Goal: Information Seeking & Learning: Find specific fact

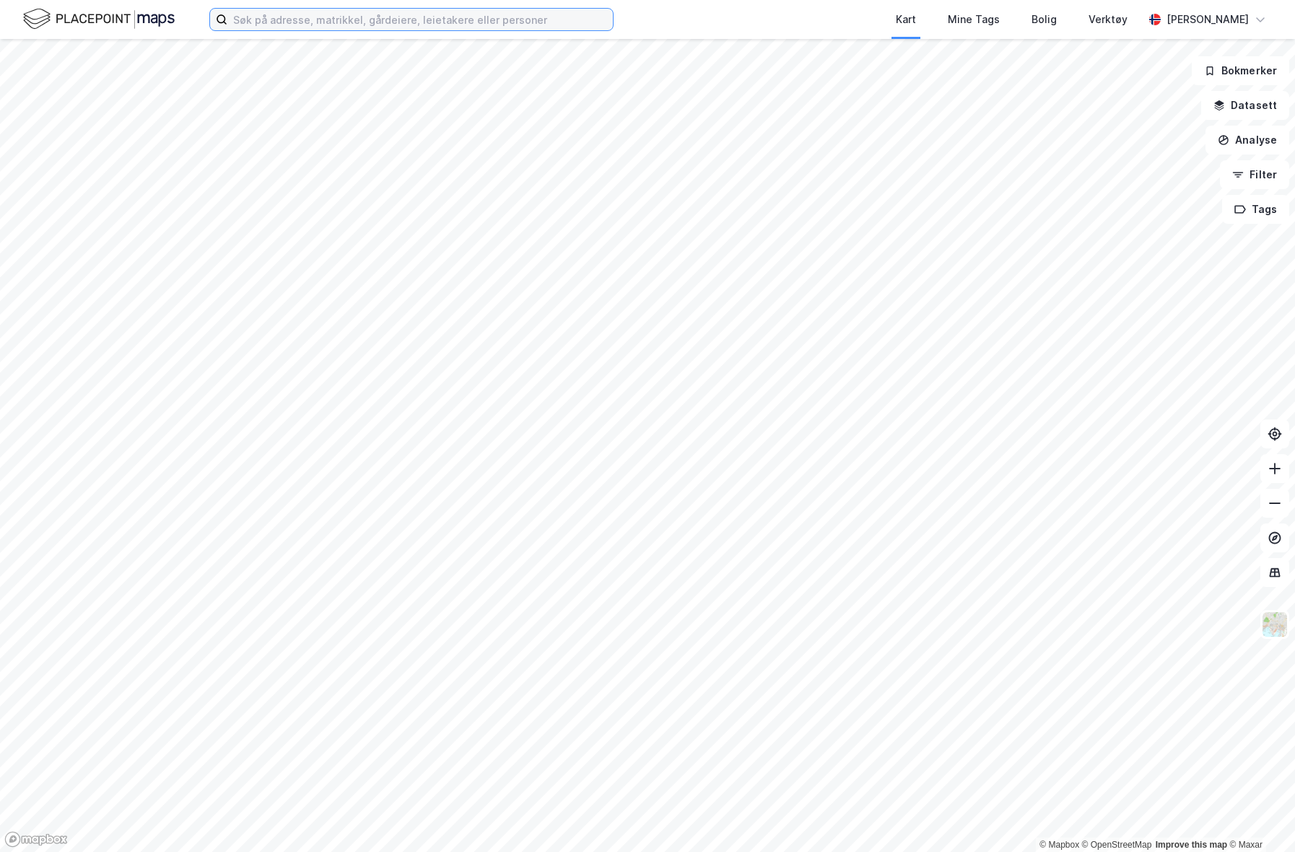
click at [295, 24] on input at bounding box center [420, 20] width 386 height 22
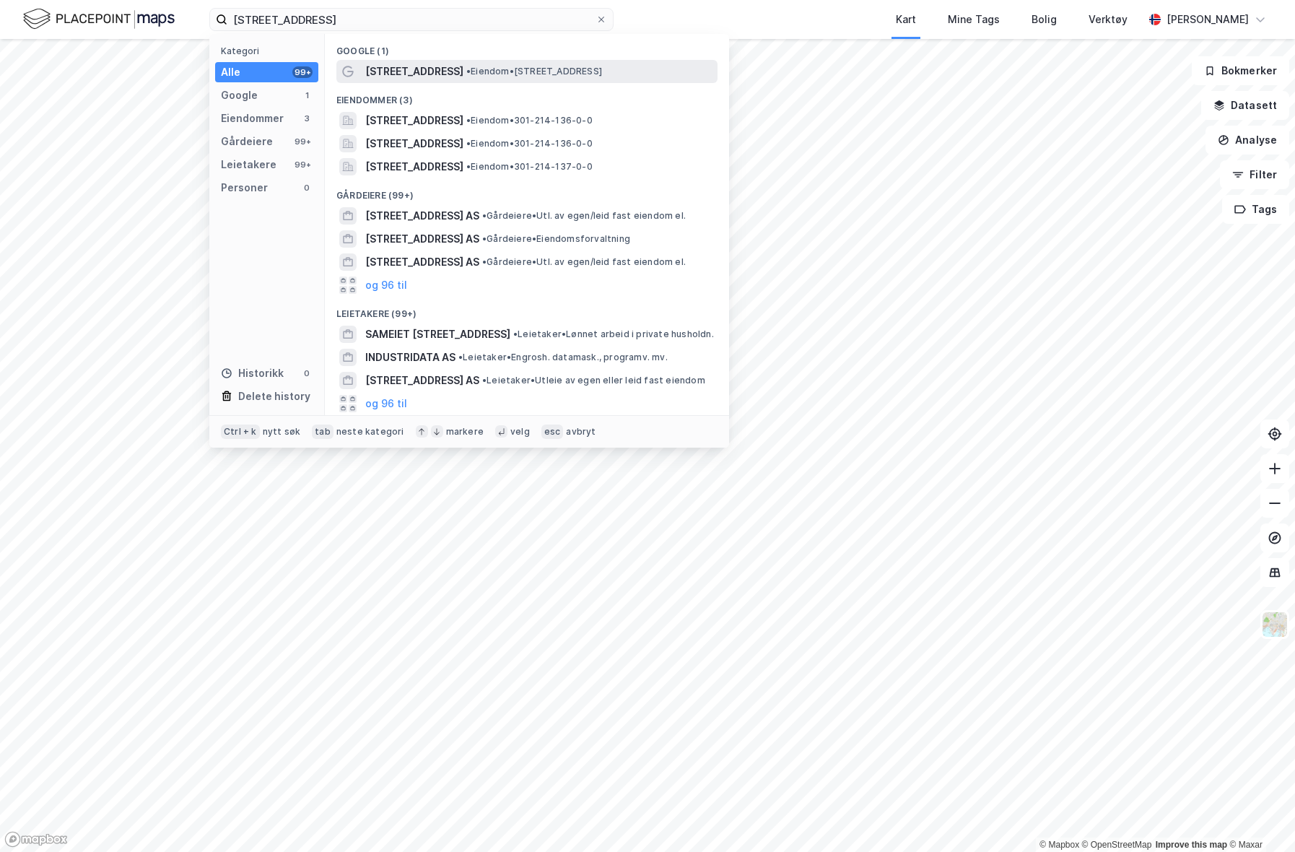
click at [444, 69] on span "[STREET_ADDRESS]" at bounding box center [414, 71] width 98 height 17
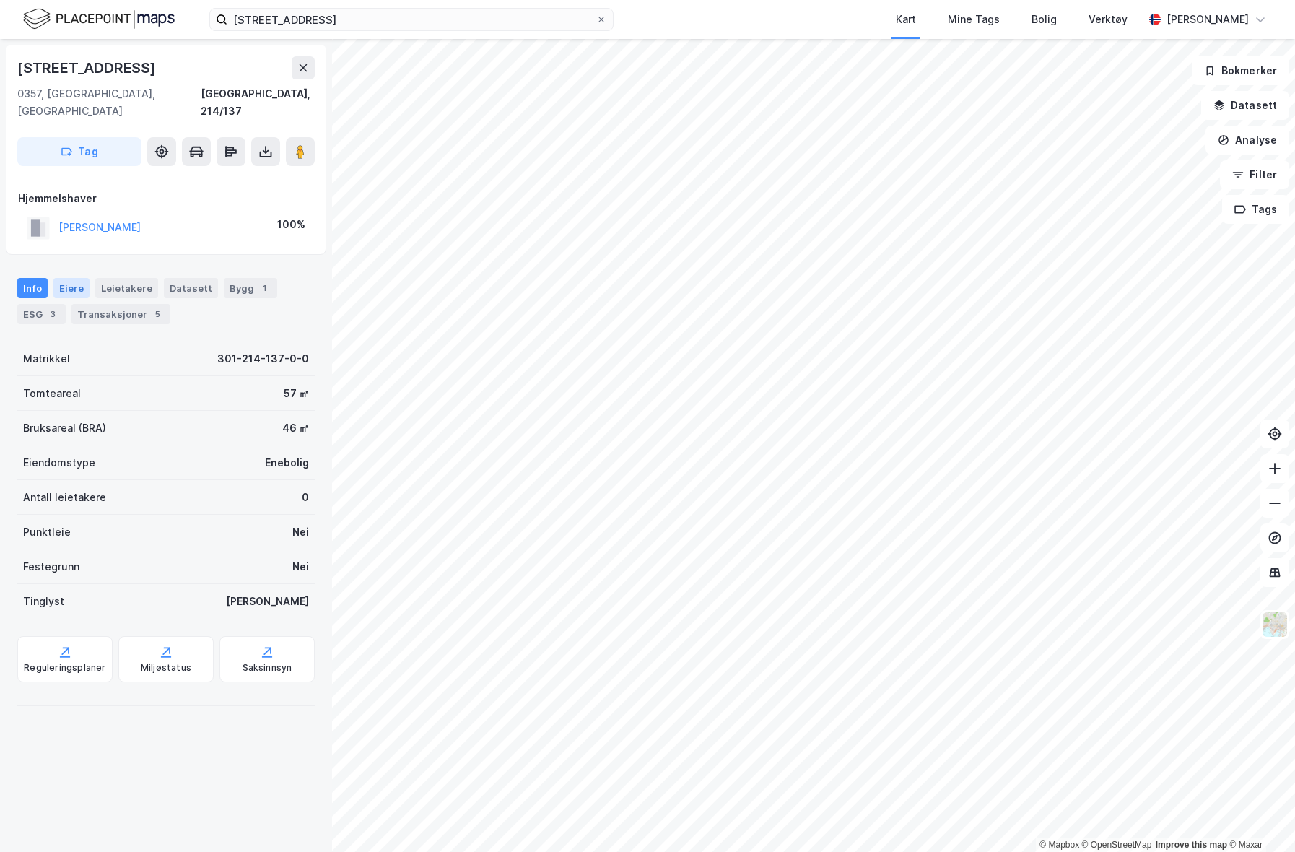
click at [71, 278] on div "Eiere" at bounding box center [71, 288] width 36 height 20
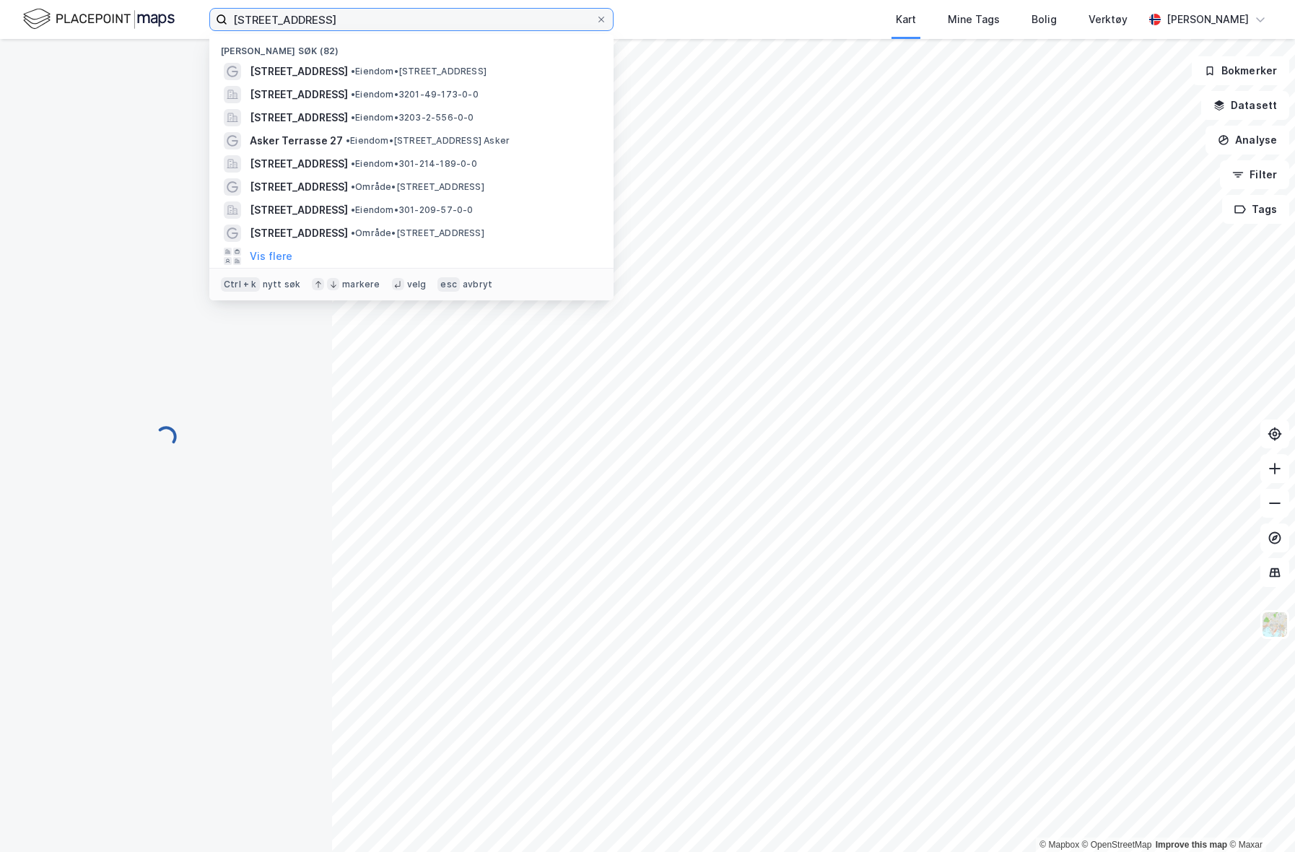
click at [362, 28] on input "[STREET_ADDRESS]" at bounding box center [411, 20] width 368 height 22
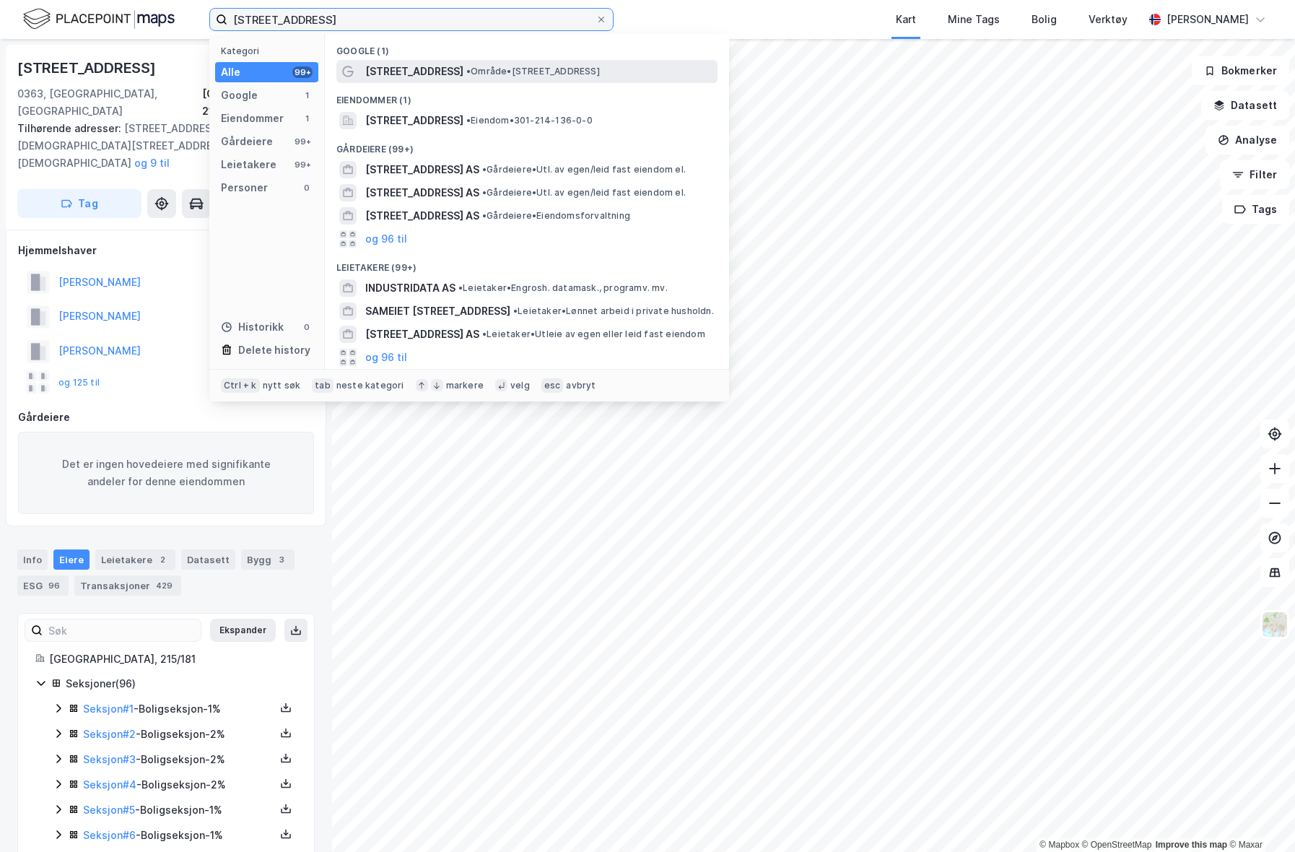
type input "[STREET_ADDRESS]"
click at [406, 70] on span "[STREET_ADDRESS]" at bounding box center [414, 71] width 98 height 17
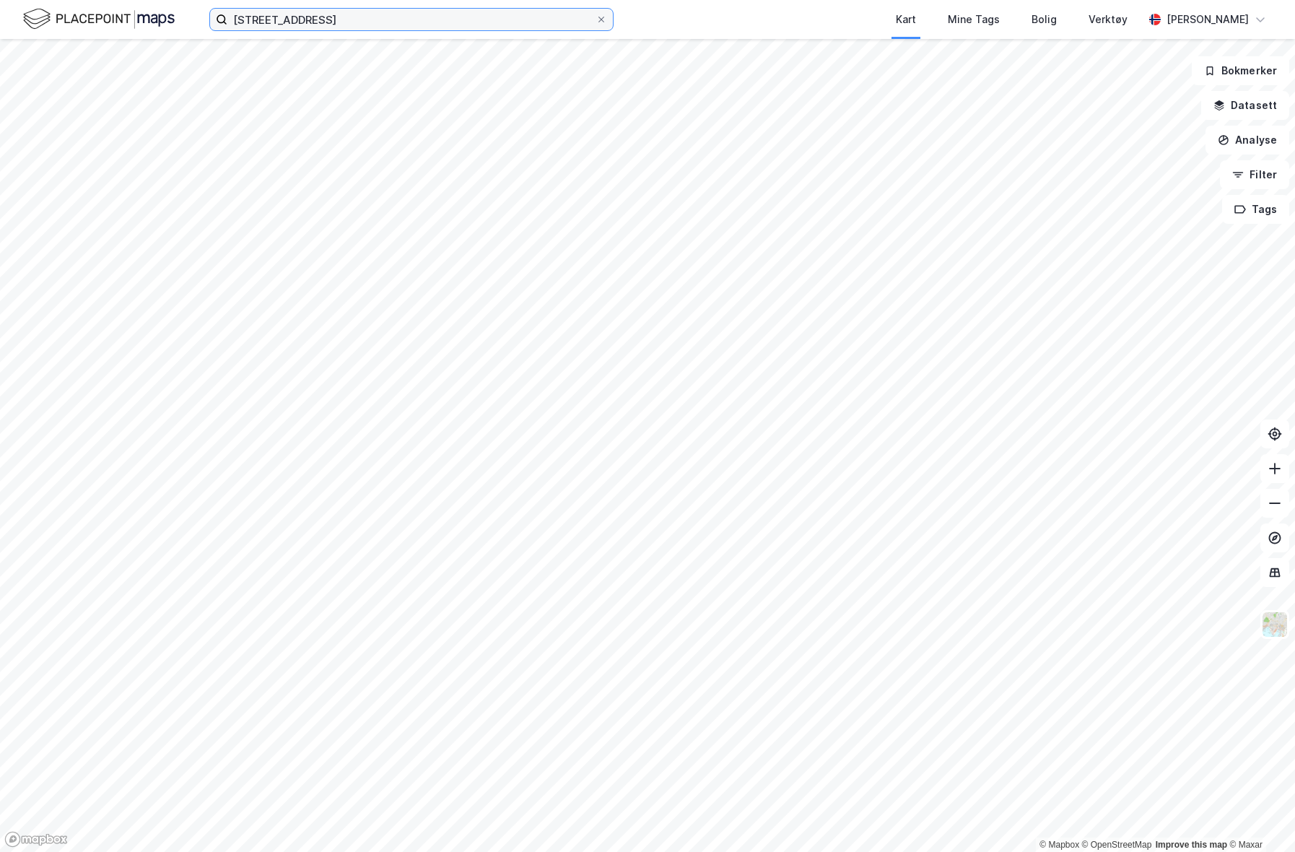
click at [425, 25] on input "[STREET_ADDRESS]" at bounding box center [411, 20] width 368 height 22
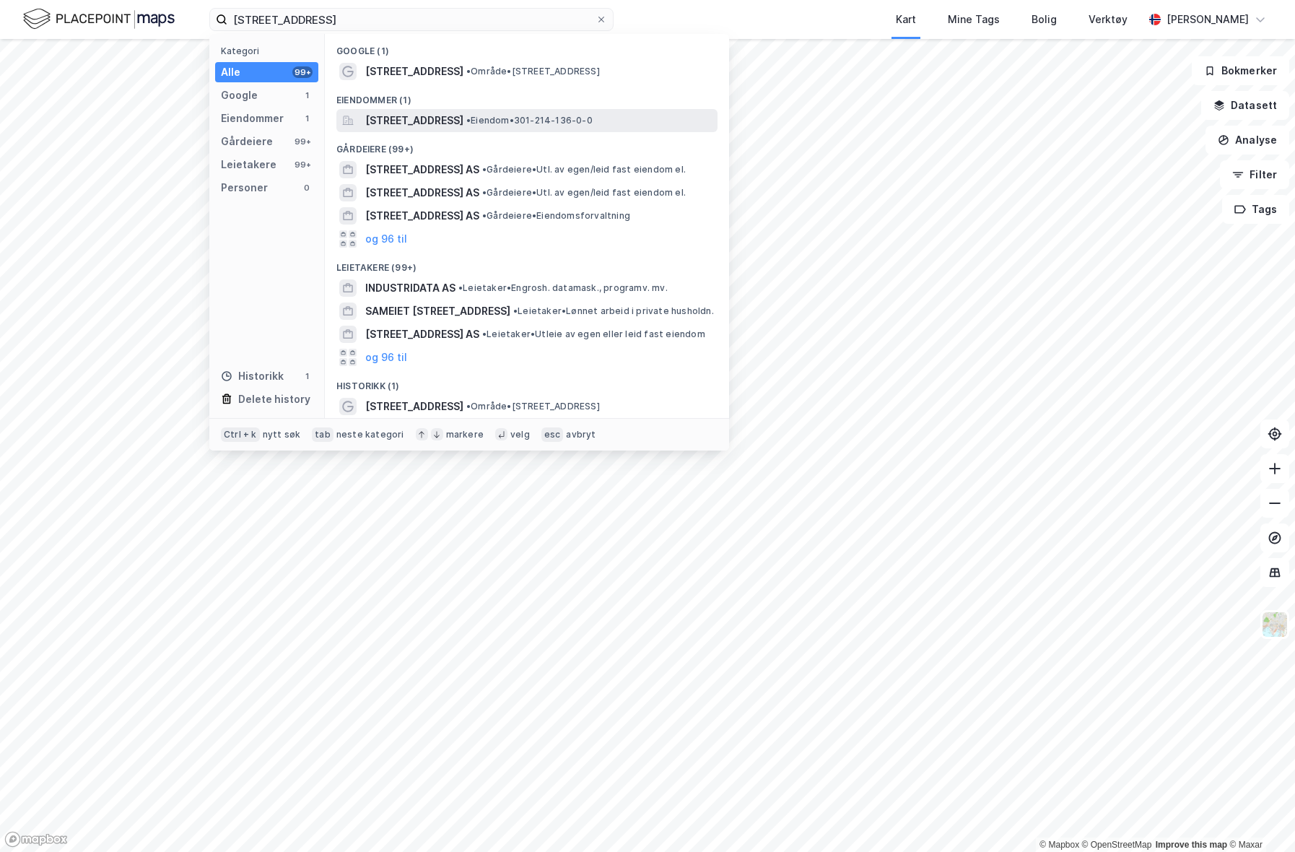
click at [439, 118] on span "[STREET_ADDRESS]" at bounding box center [414, 120] width 98 height 17
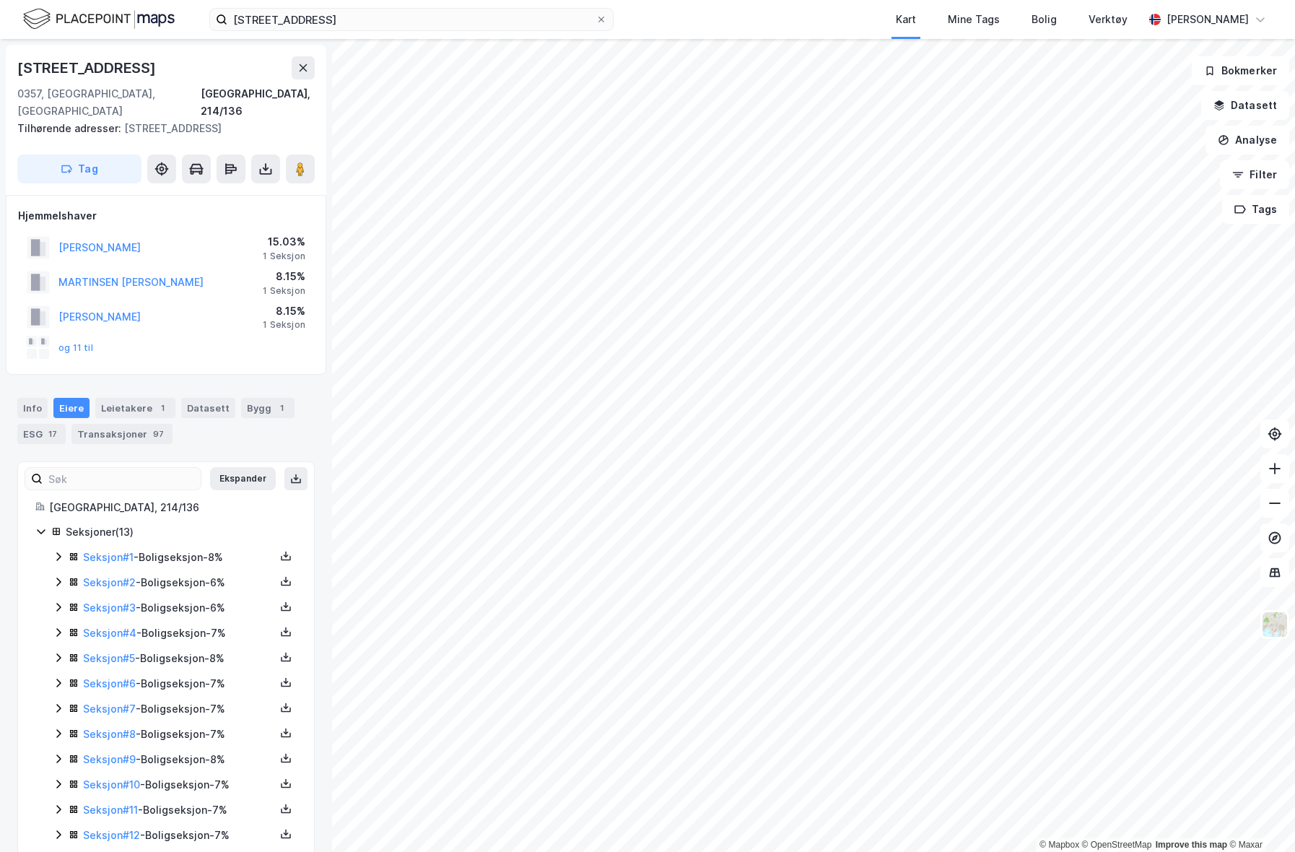
scroll to position [36, 0]
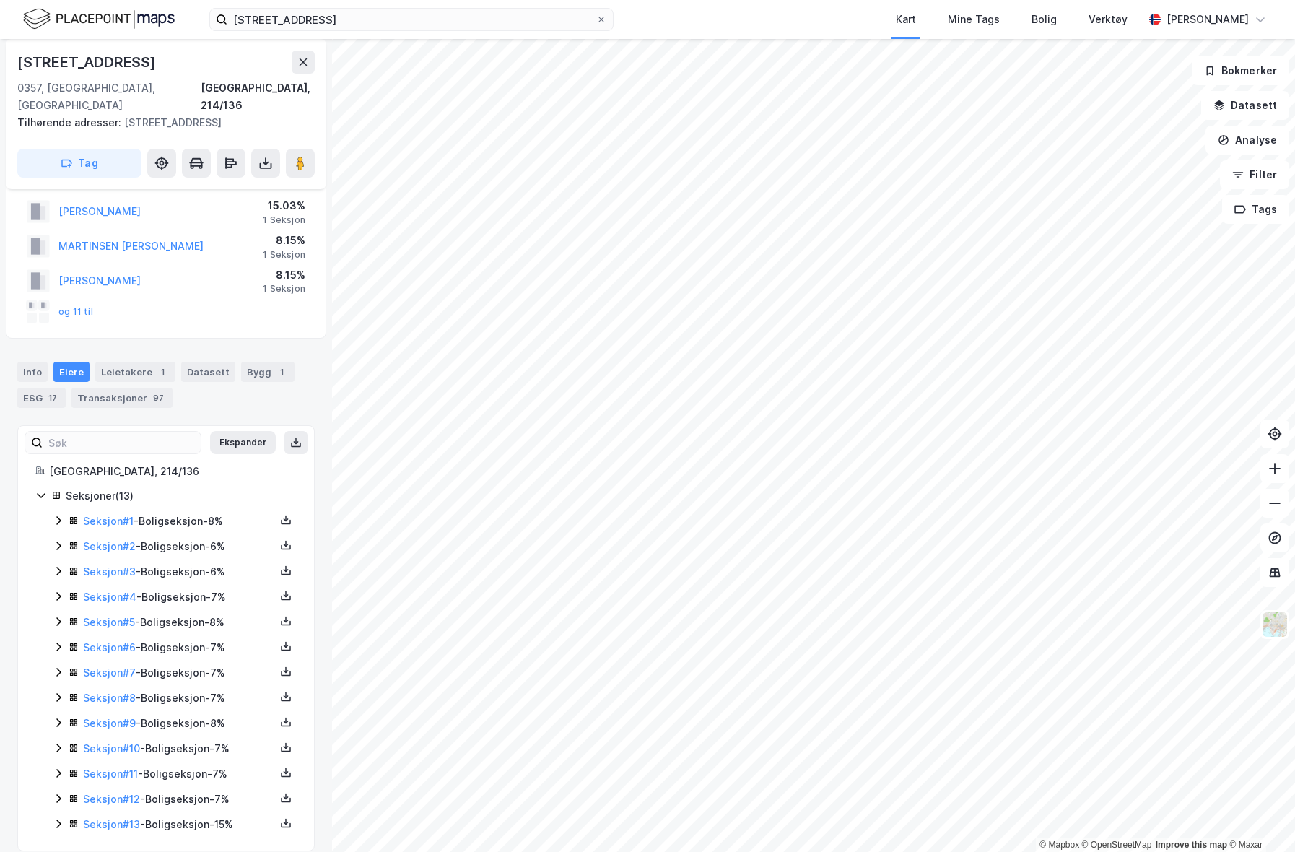
click at [167, 513] on div "Seksjon # 1 - Boligseksjon - 8%" at bounding box center [179, 521] width 192 height 17
click at [178, 587] on div "Seksjon # 2 - Boligseksjon - 6%" at bounding box center [179, 595] width 192 height 17
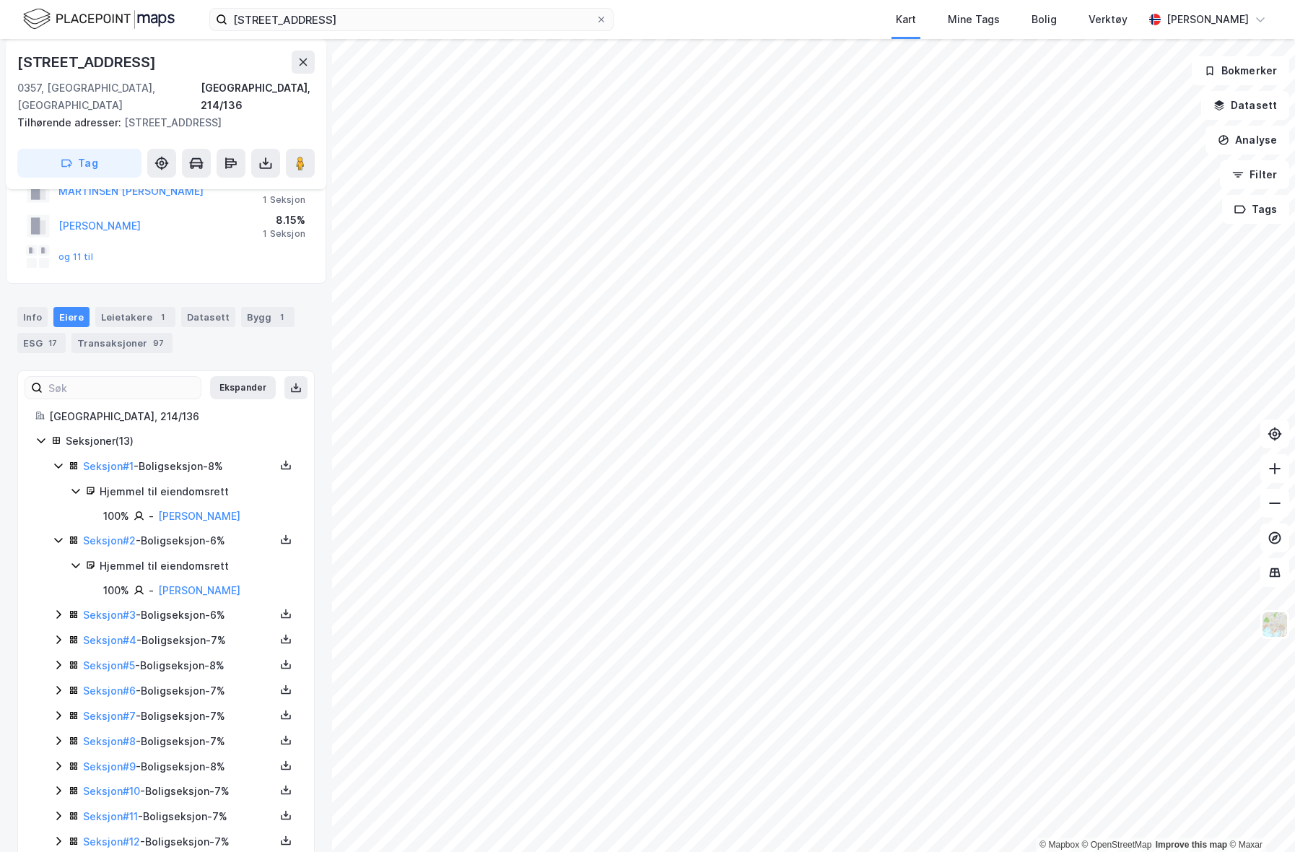
scroll to position [134, 0]
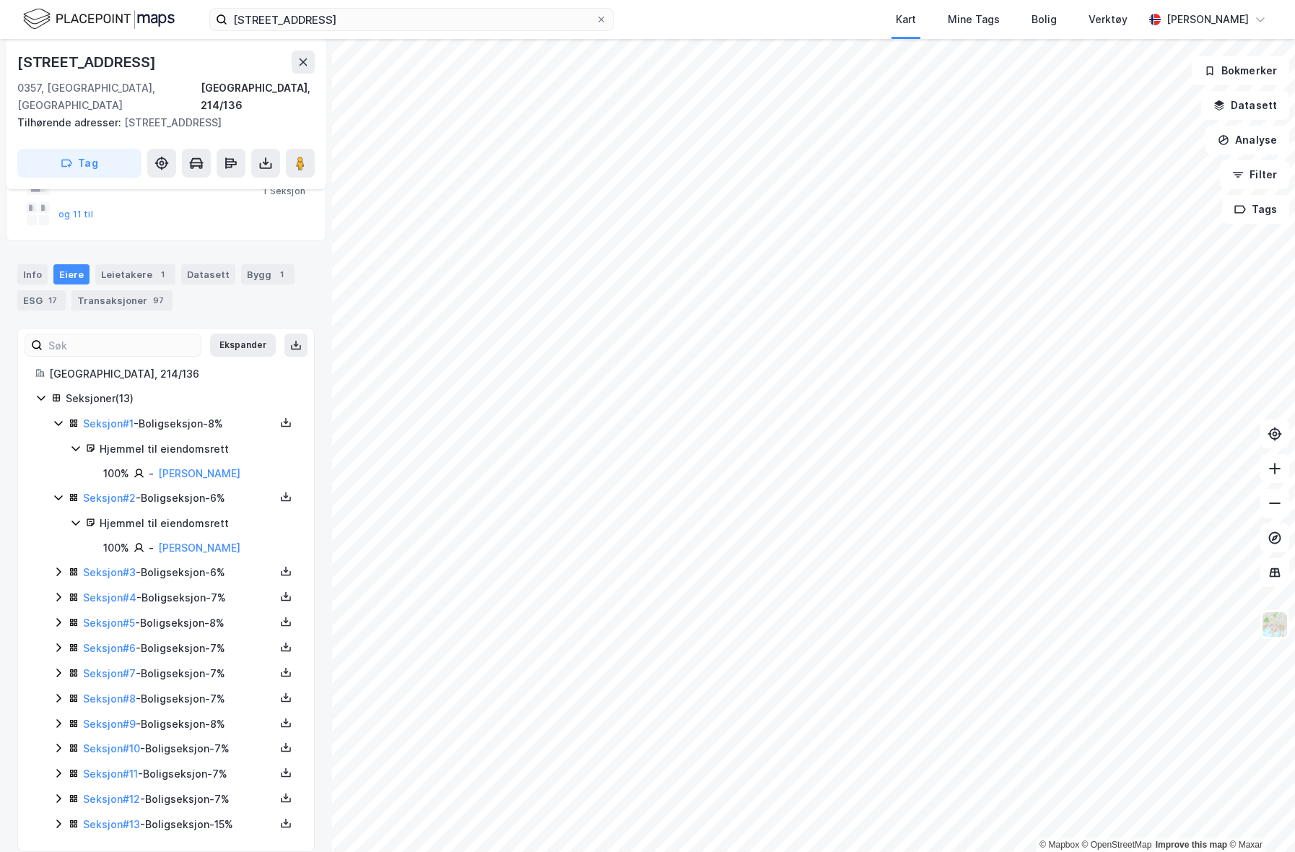
click at [188, 564] on div "Seksjon # 3 - Boligseksjon - 6%" at bounding box center [179, 572] width 192 height 17
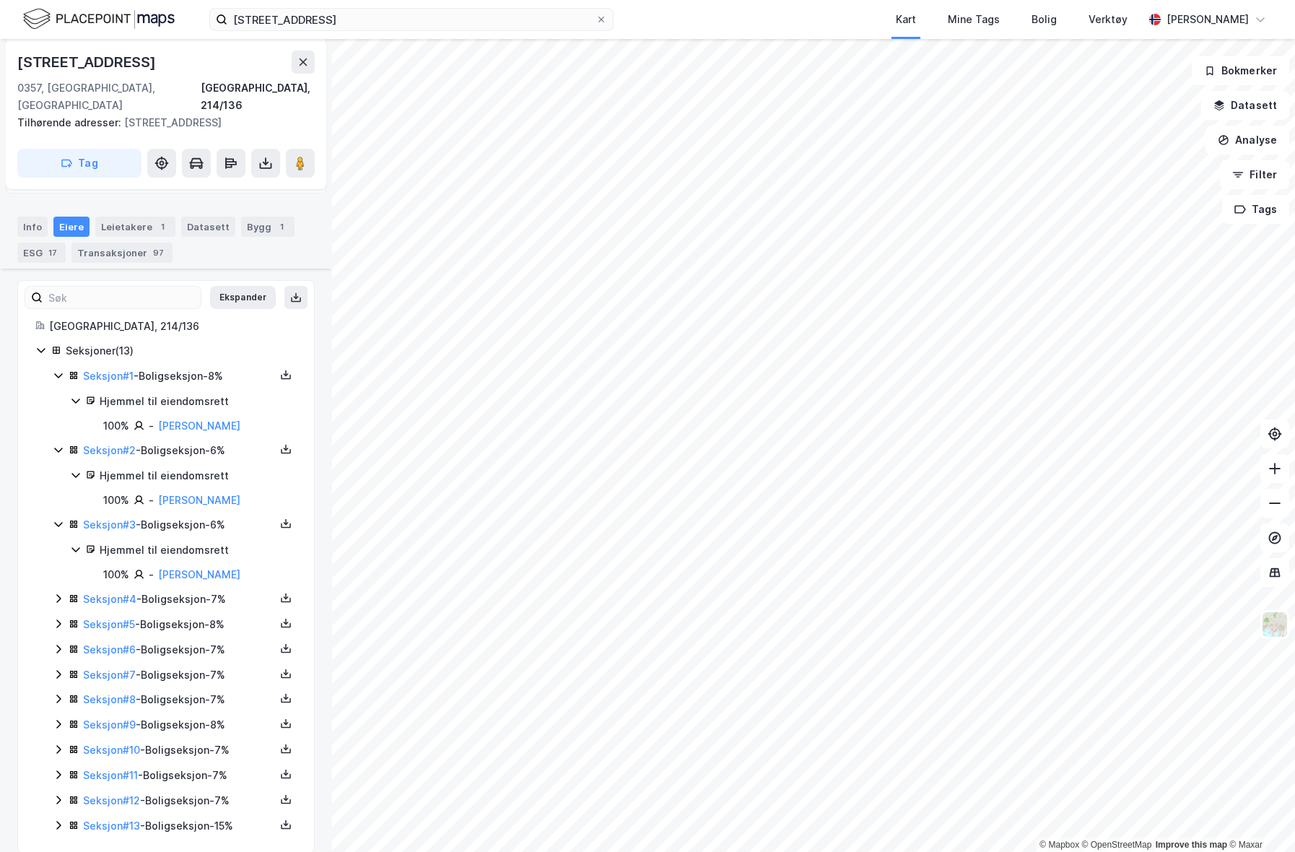
scroll to position [200, 0]
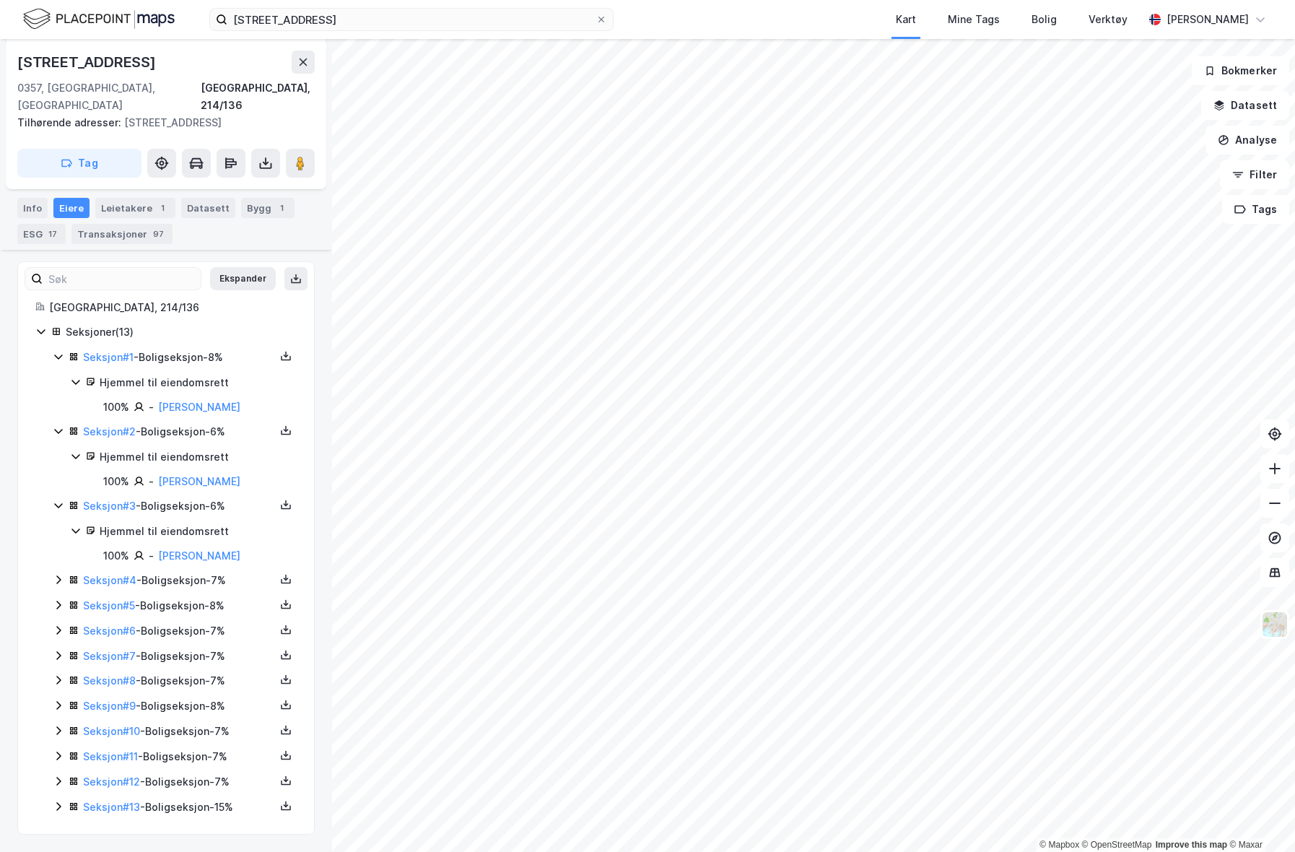
click at [200, 578] on div "Seksjon # 4 - Boligseksjon - 7%" at bounding box center [179, 580] width 192 height 17
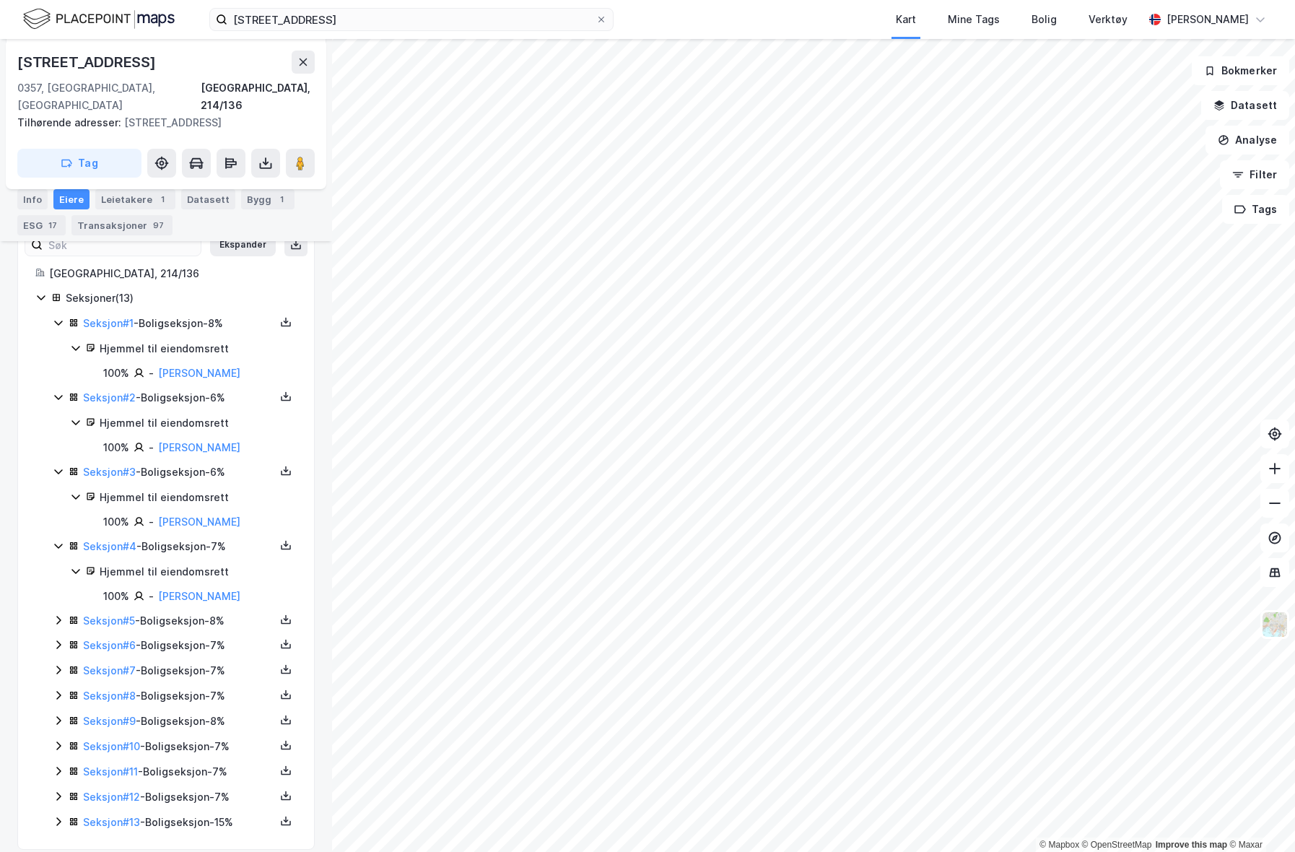
scroll to position [249, 0]
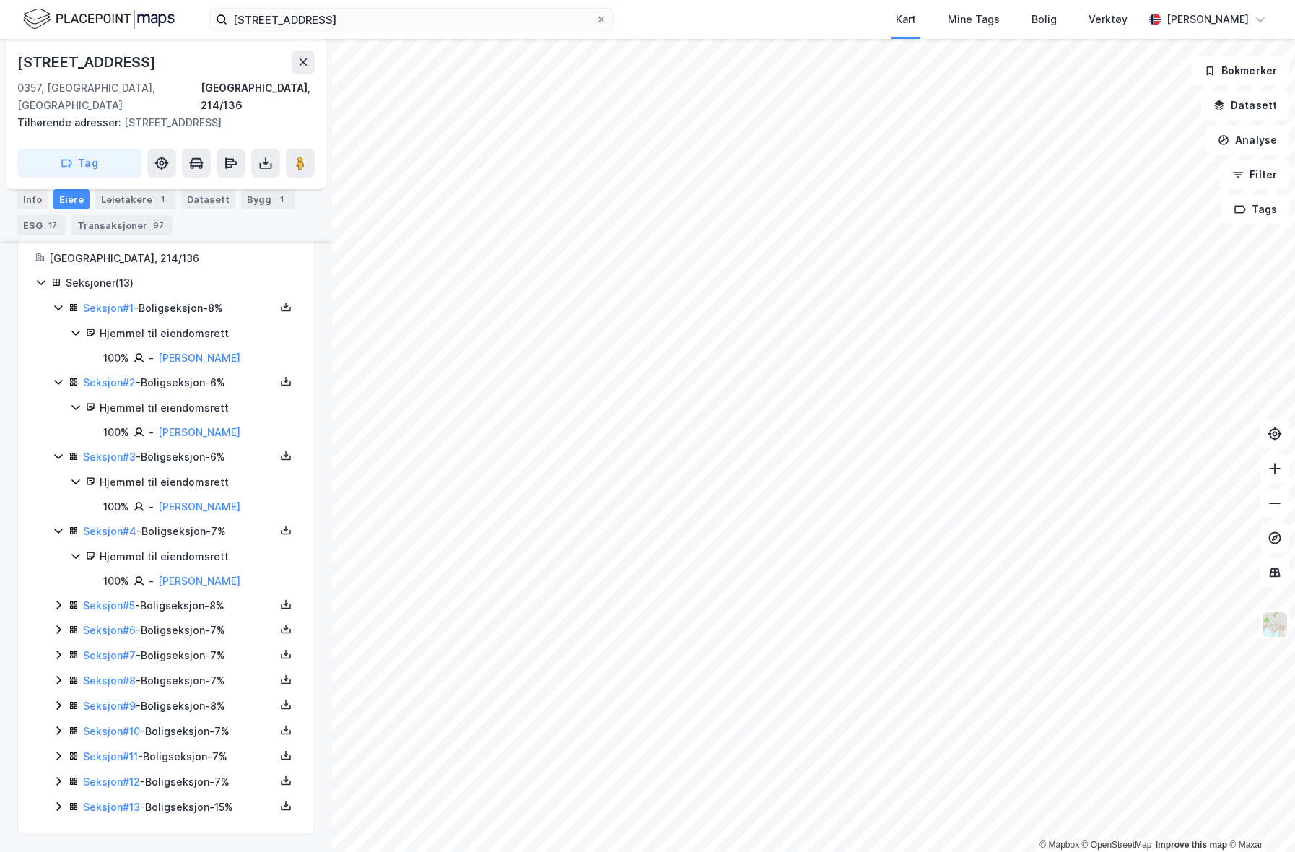
click at [202, 603] on div "Seksjon # 5 - Boligseksjon - 8%" at bounding box center [179, 605] width 192 height 17
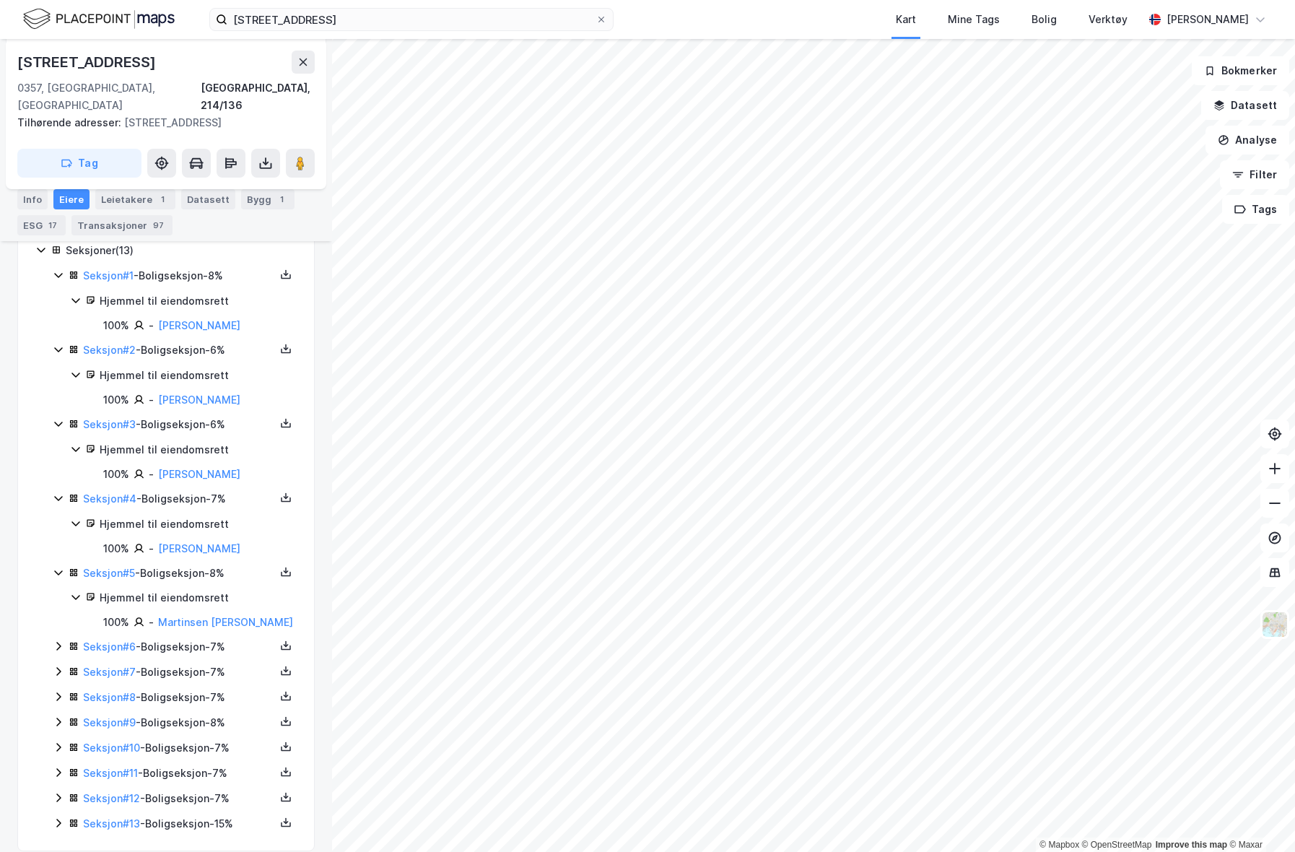
scroll to position [298, 0]
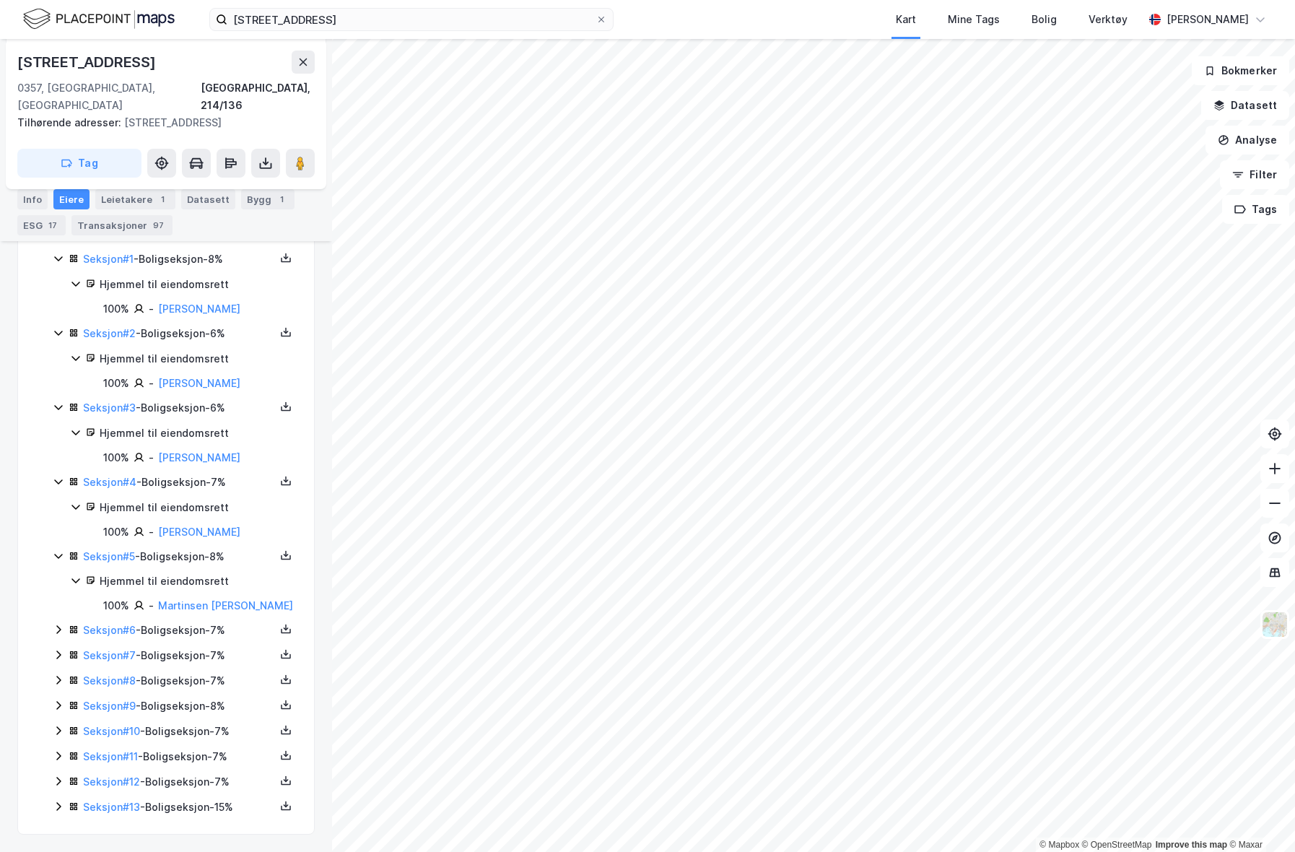
click at [200, 629] on div "Seksjon # 6 - Boligseksjon - 7%" at bounding box center [179, 630] width 192 height 17
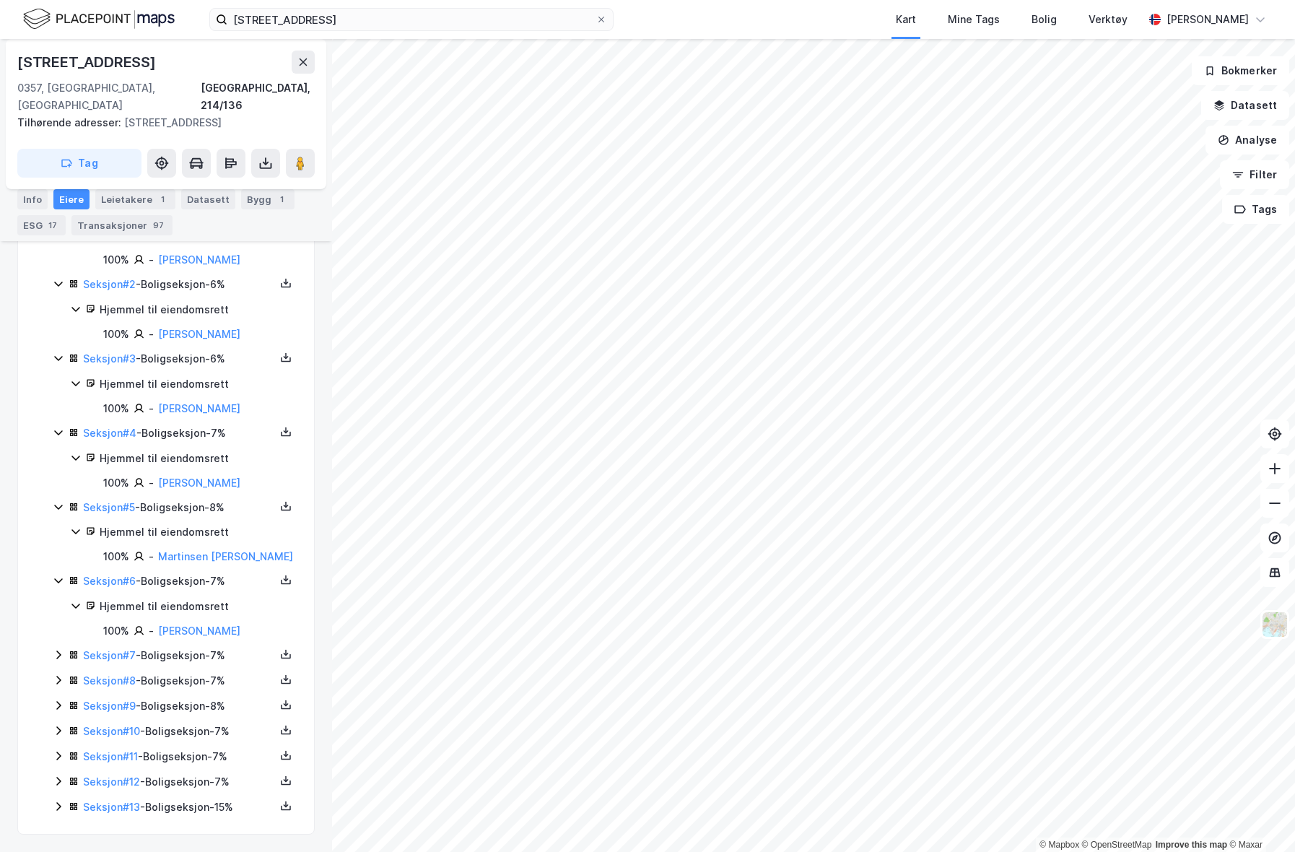
click at [194, 653] on div "Seksjon # 7 - Boligseksjon - 7%" at bounding box center [179, 655] width 192 height 17
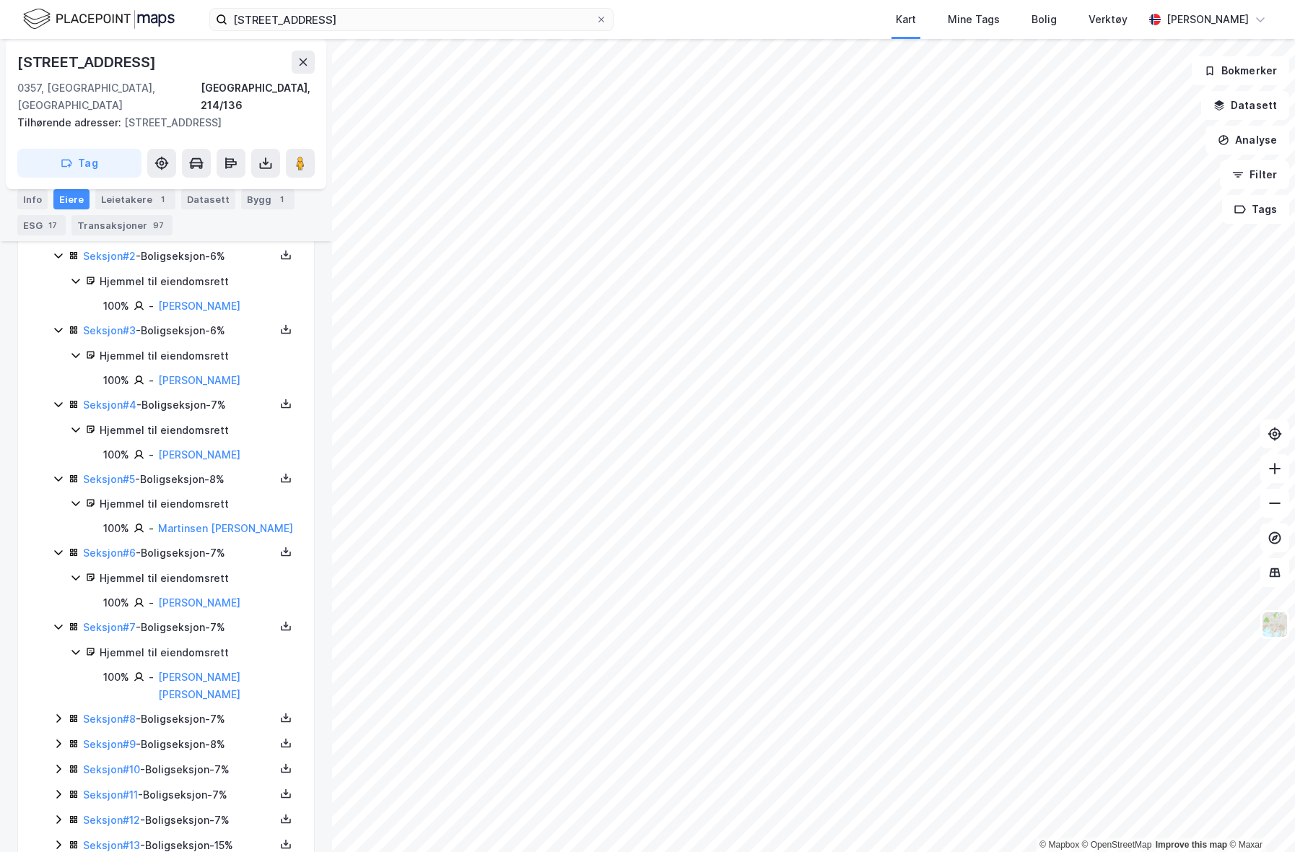
scroll to position [396, 0]
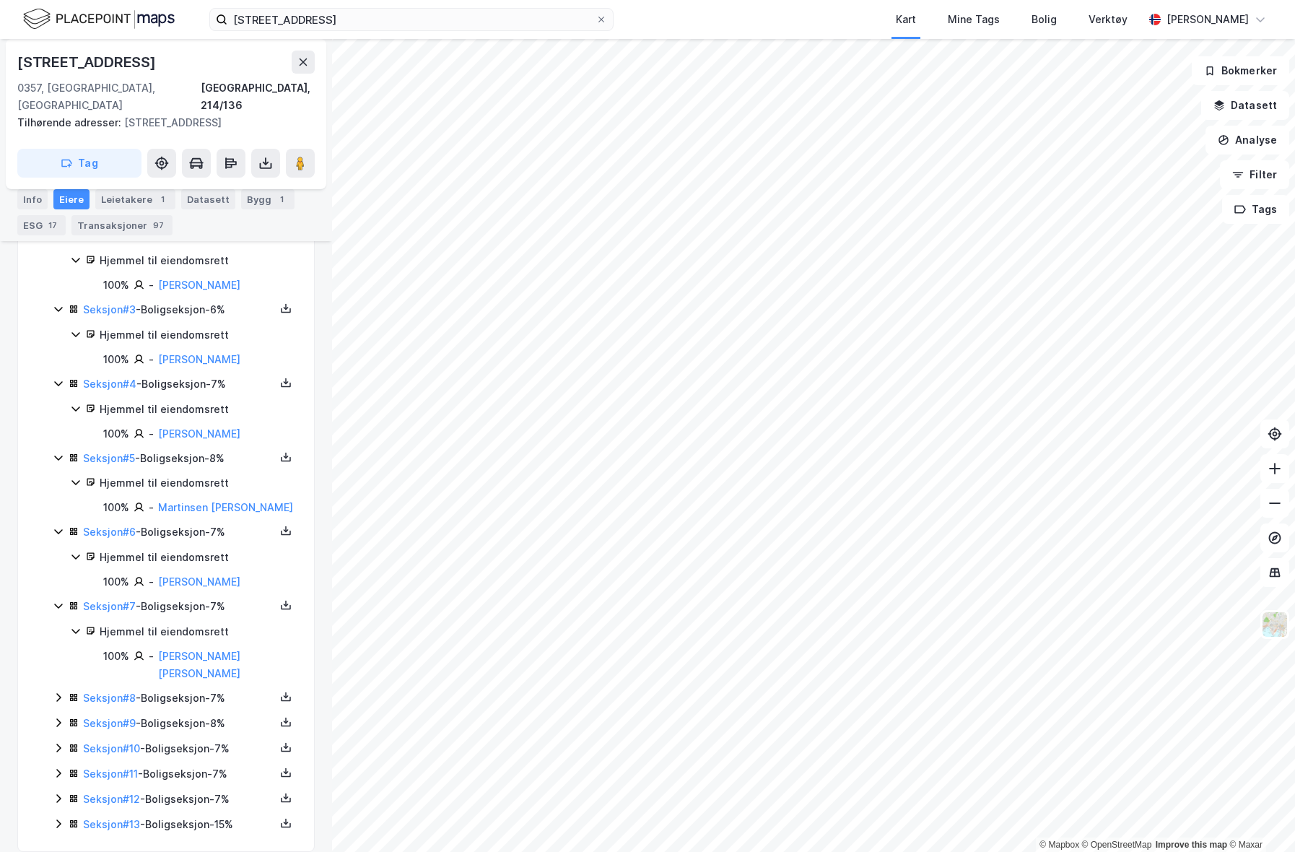
click at [197, 690] on div "Seksjon # 8 - Boligseksjon - 7%" at bounding box center [179, 698] width 192 height 17
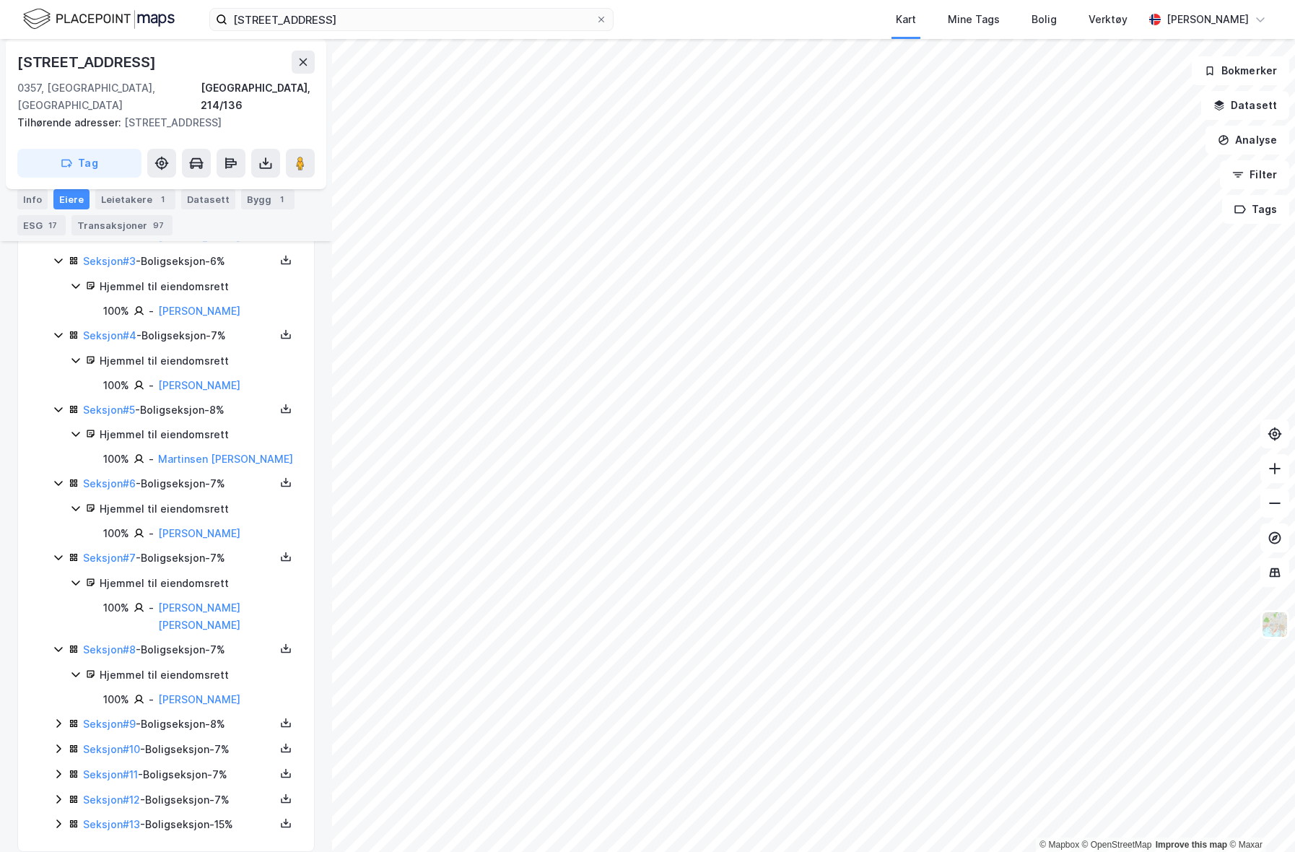
click at [198, 716] on div "Seksjon # 9 - Boligseksjon - 8%" at bounding box center [179, 724] width 192 height 17
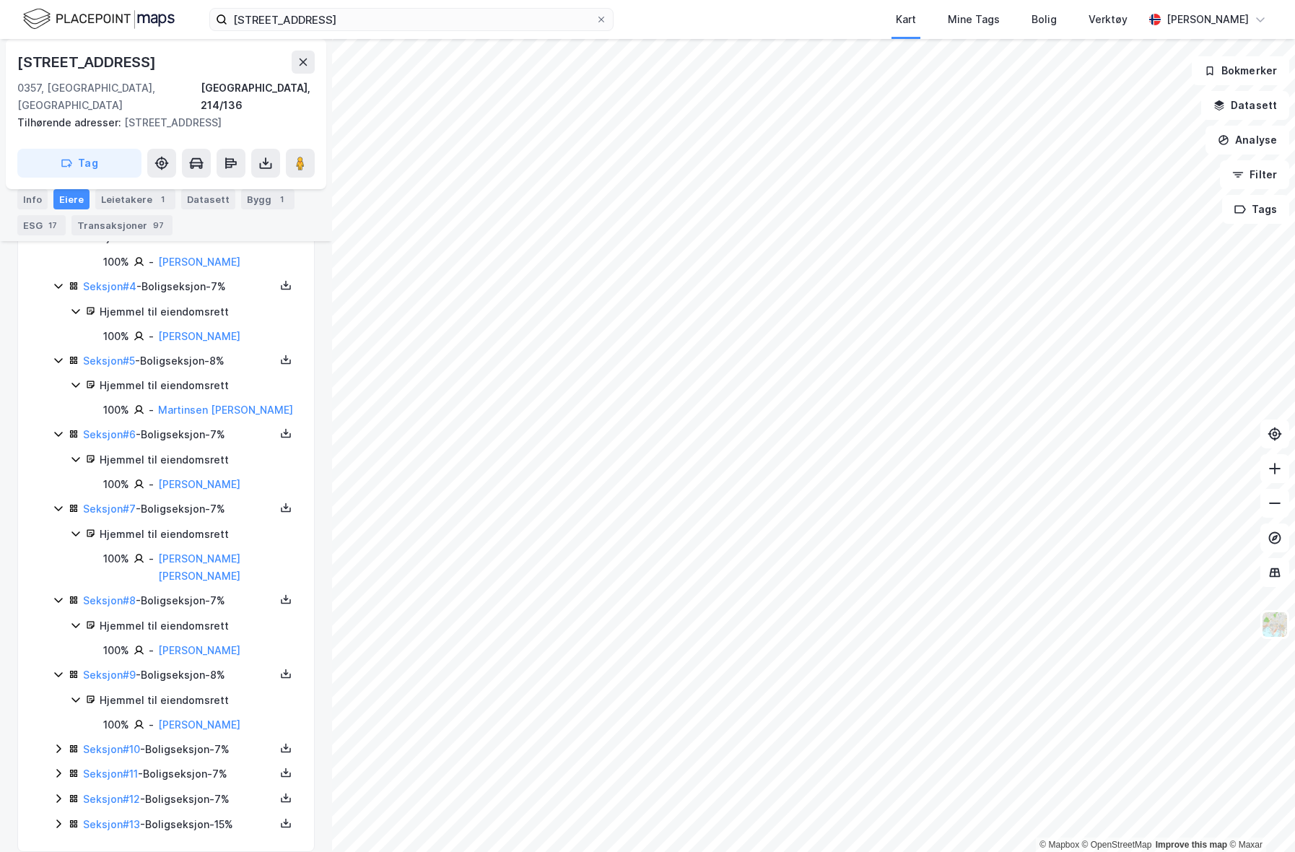
click at [196, 741] on div "Seksjon # 10 - Boligseksjon - 7%" at bounding box center [179, 749] width 192 height 17
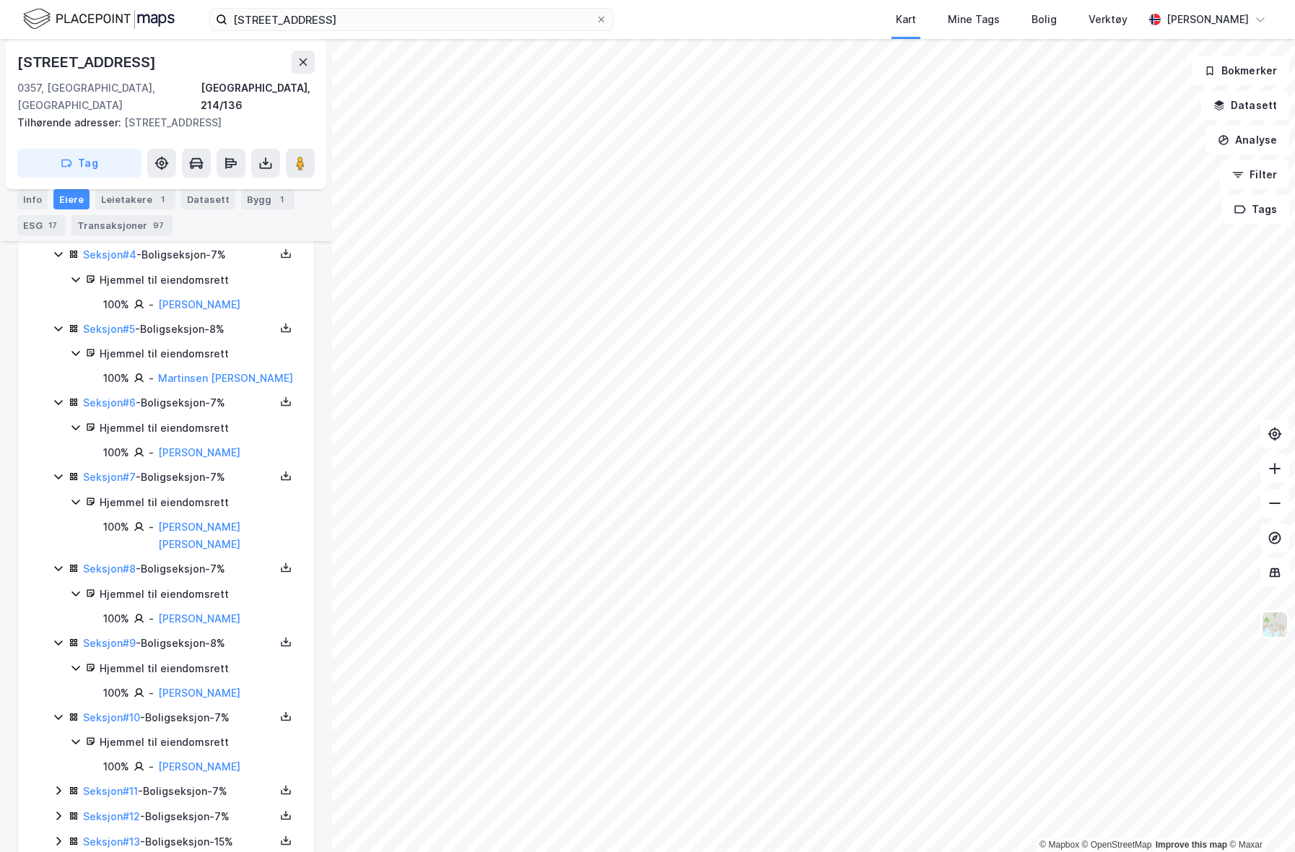
scroll to position [543, 0]
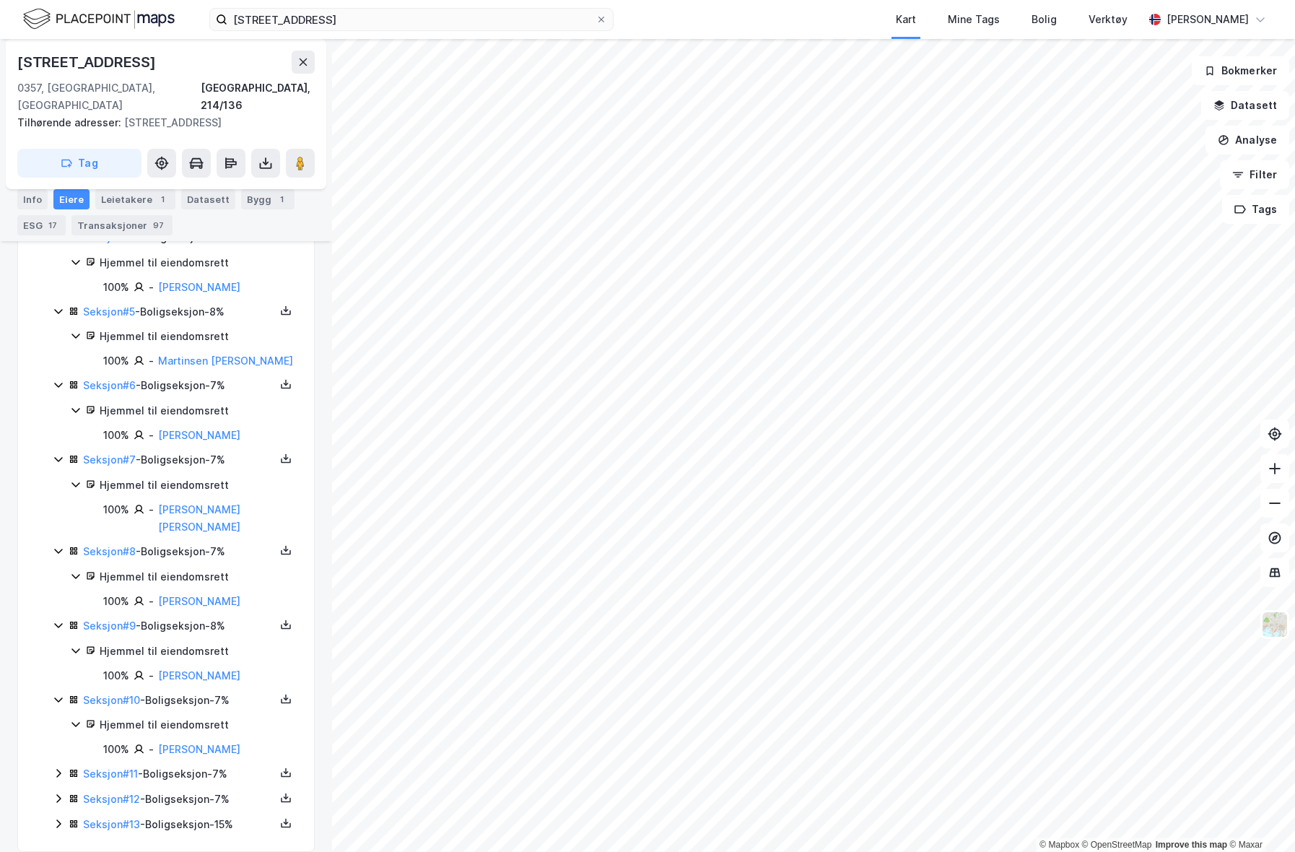
click at [197, 765] on div "Seksjon # 11 - Boligseksjon - 7%" at bounding box center [179, 773] width 192 height 17
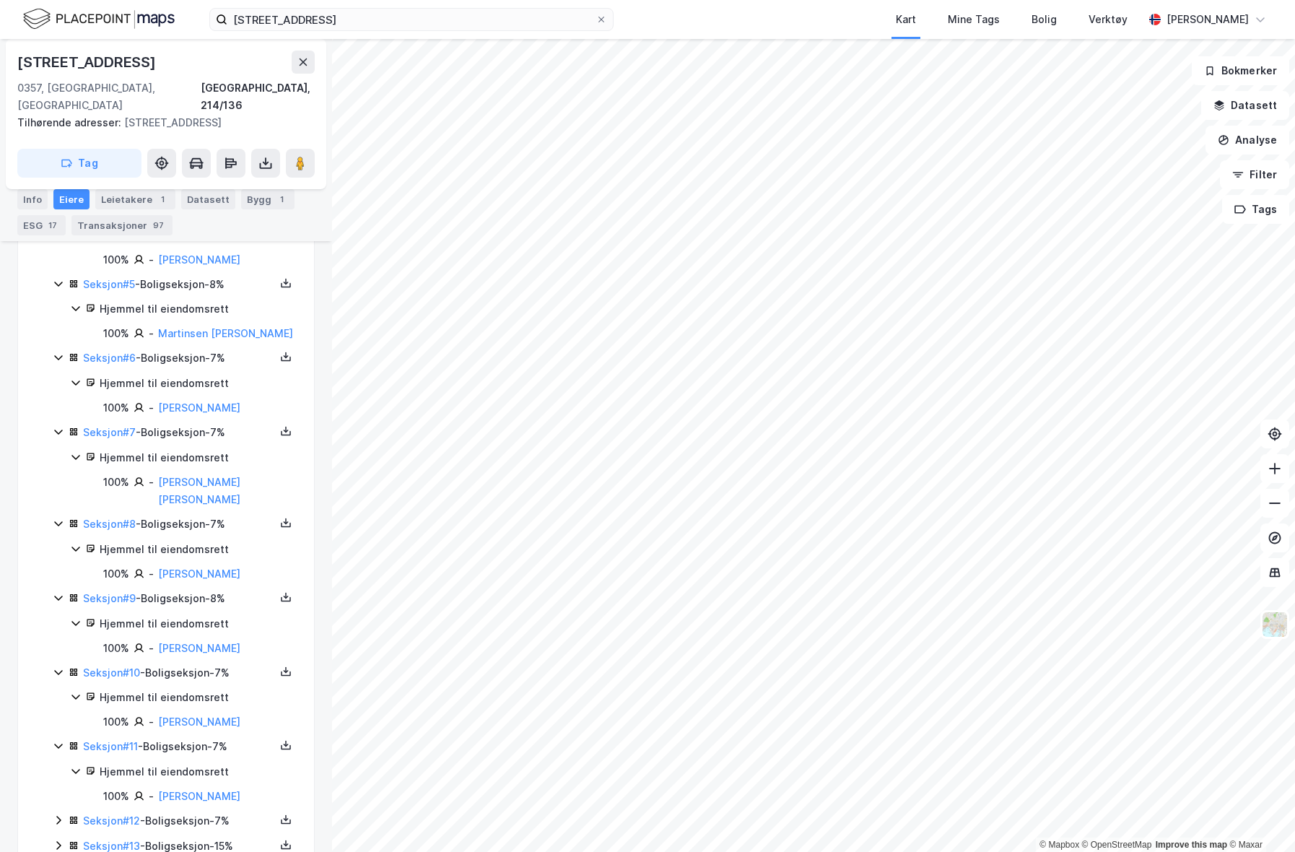
scroll to position [592, 0]
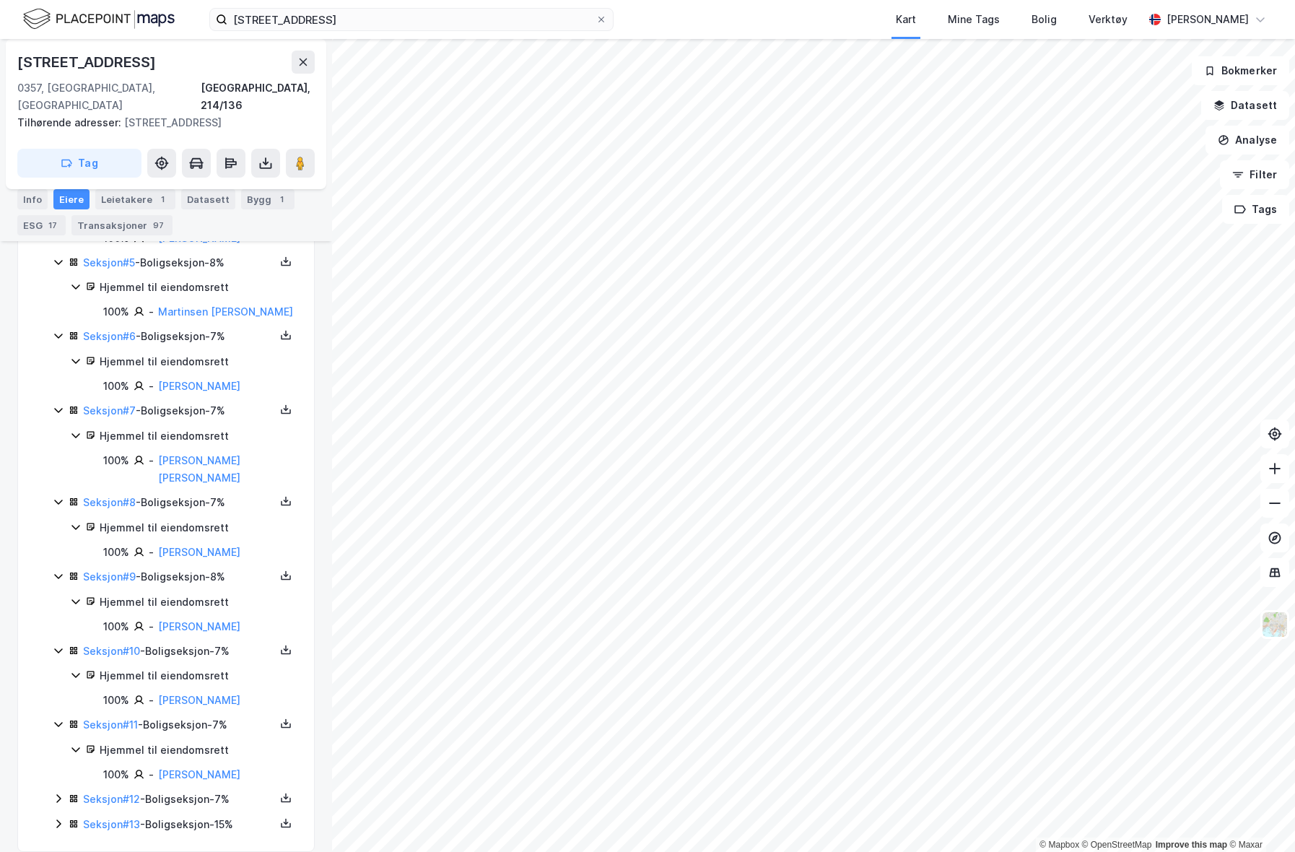
click at [192, 791] on div "Seksjon # 12 - Boligseksjon - 7%" at bounding box center [179, 799] width 192 height 17
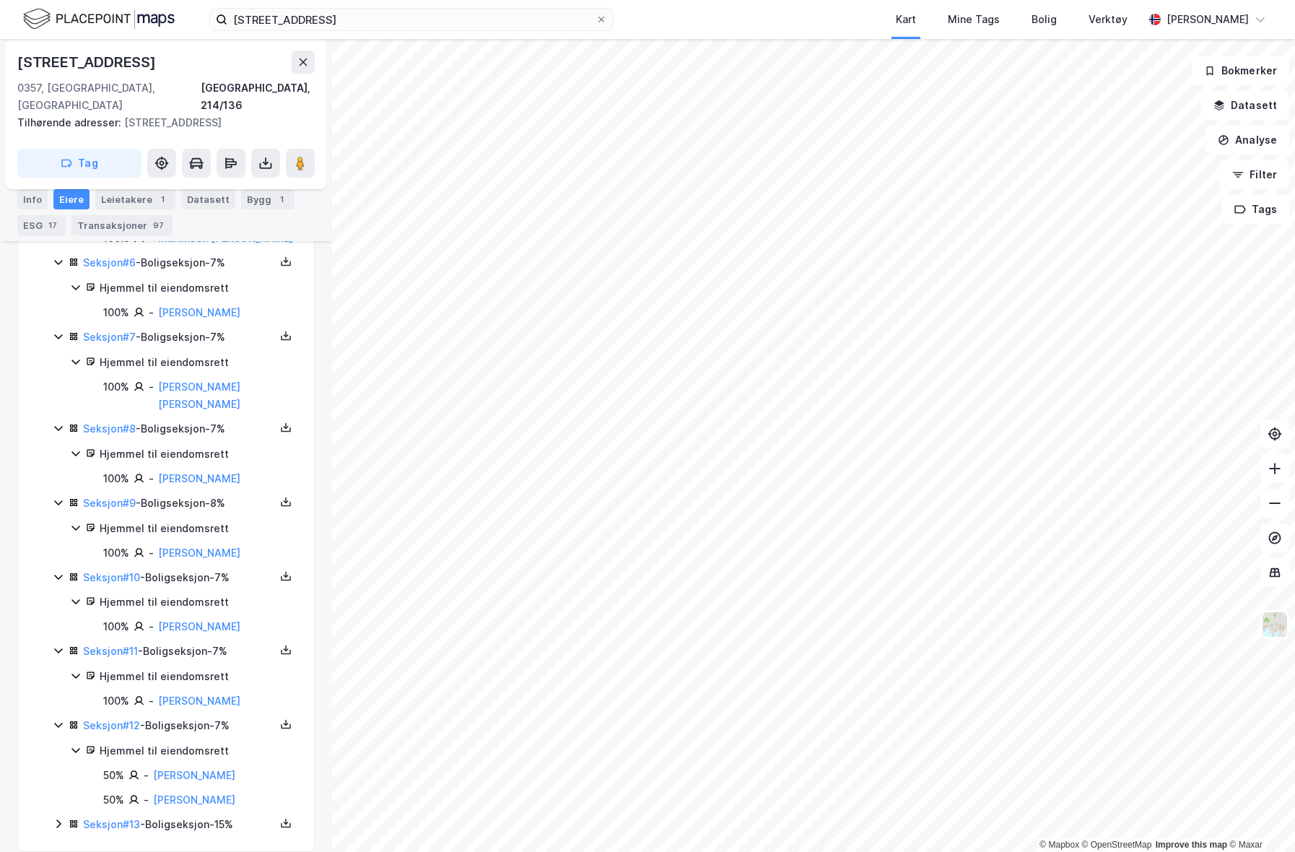
click at [190, 816] on div "Seksjon # 13 - Boligseksjon - 15%" at bounding box center [179, 824] width 192 height 17
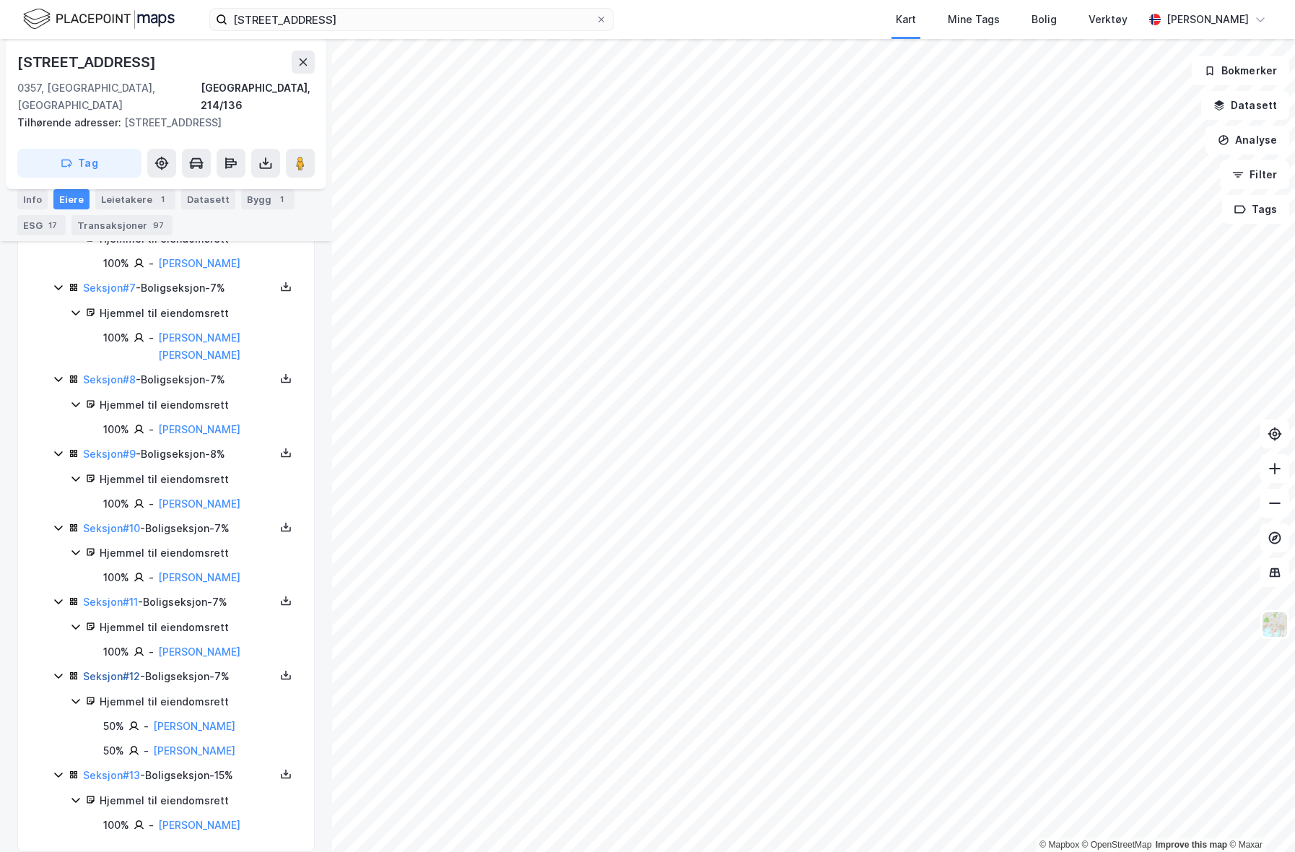
click at [131, 670] on link "Seksjon # 12" at bounding box center [111, 676] width 57 height 12
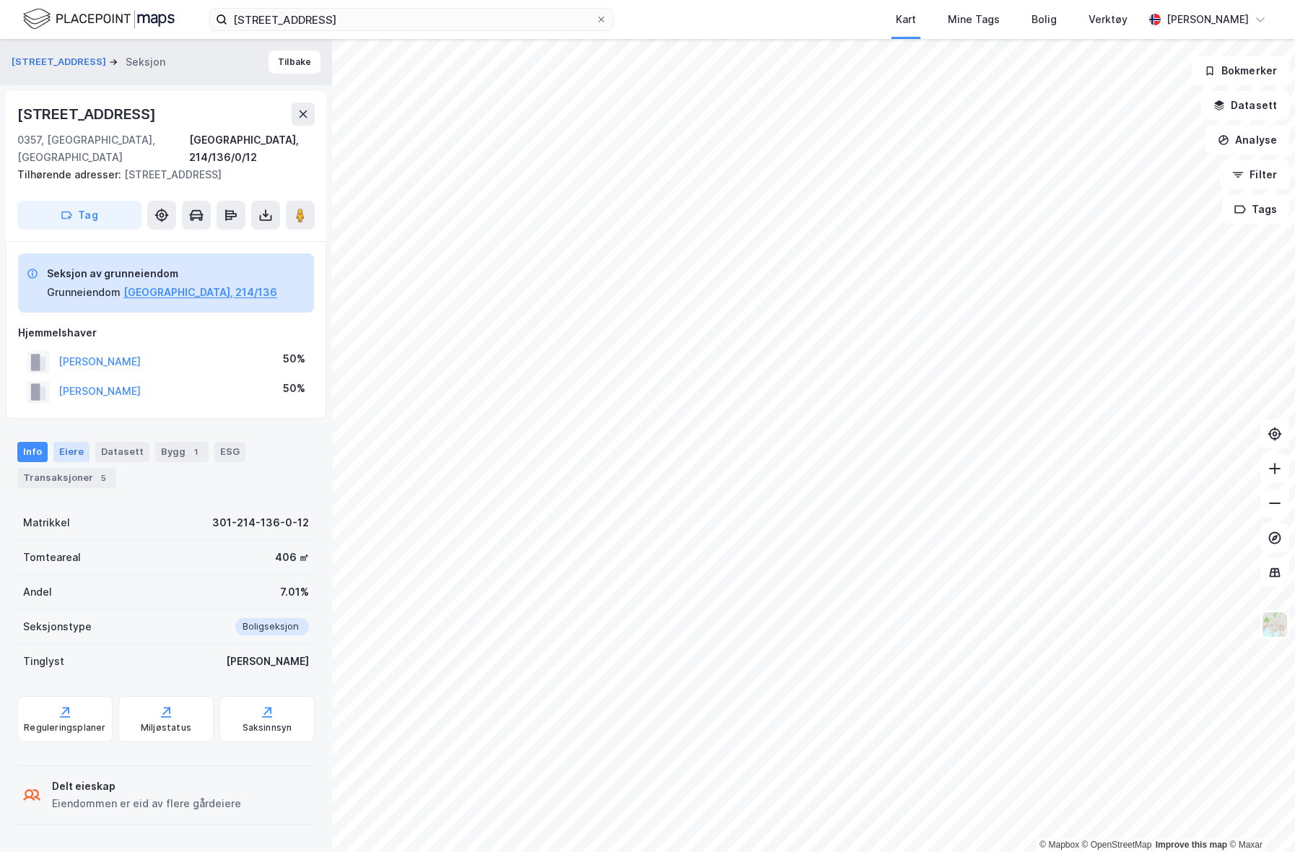
click at [71, 442] on div "Eiere" at bounding box center [71, 452] width 36 height 20
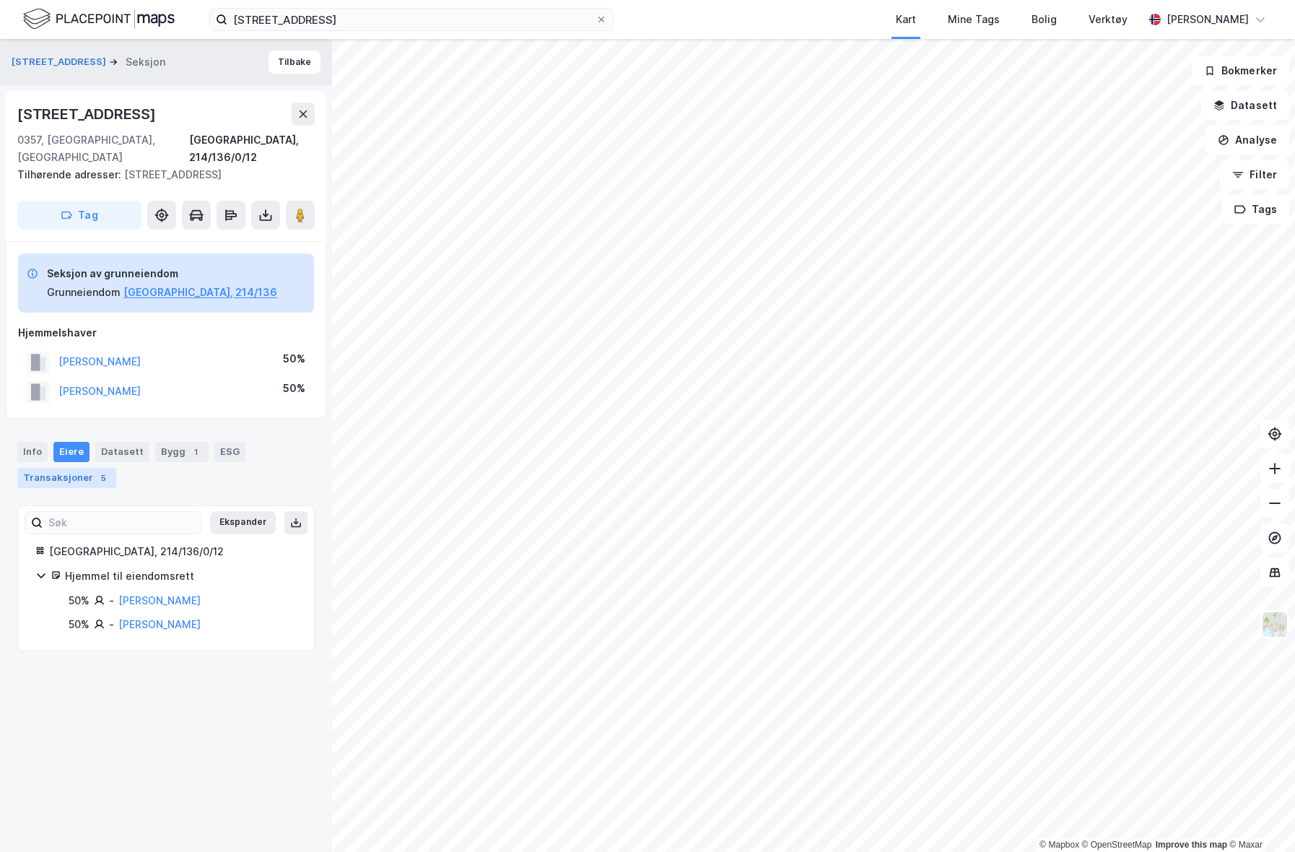
click at [74, 468] on div "Transaksjoner 5" at bounding box center [66, 478] width 99 height 20
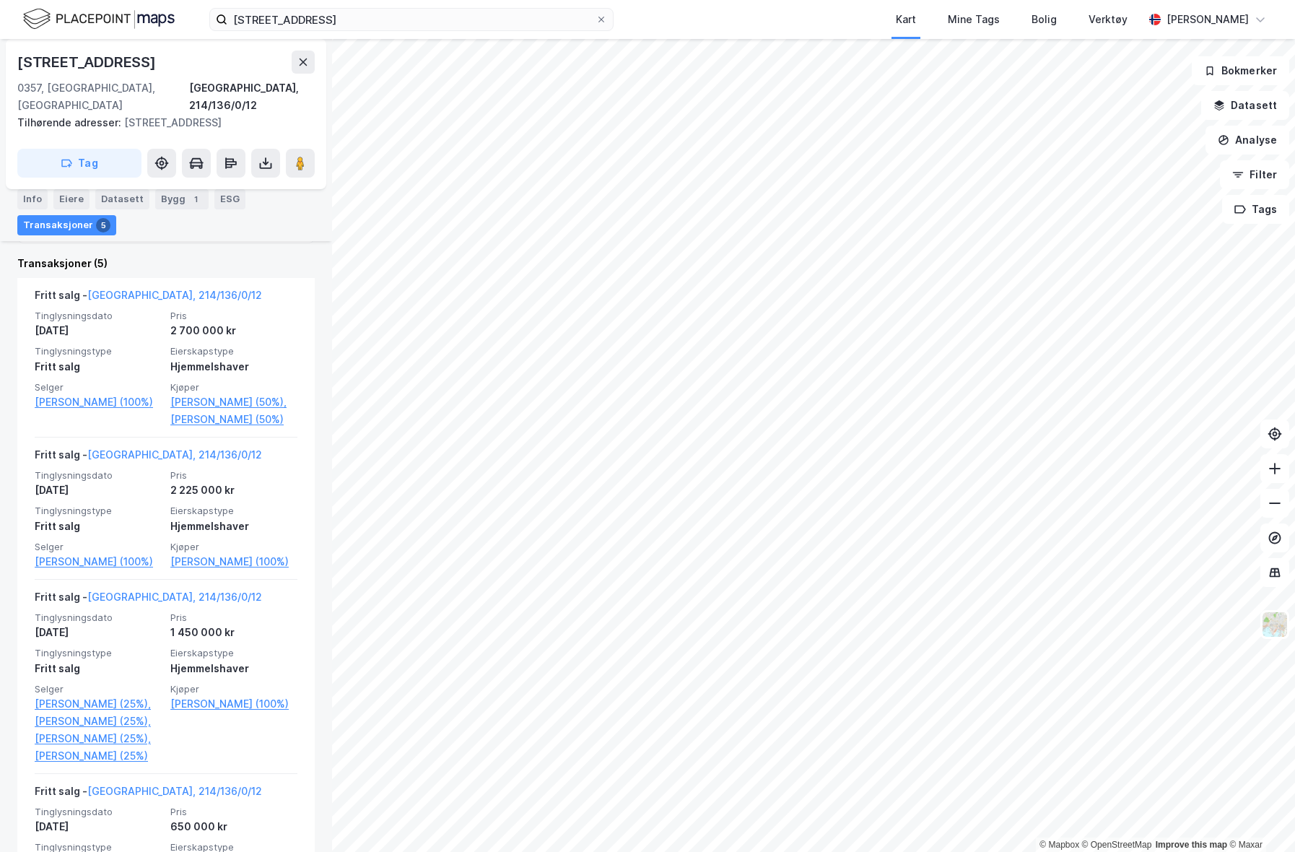
scroll to position [505, 0]
